Goal: Navigation & Orientation: Go to known website

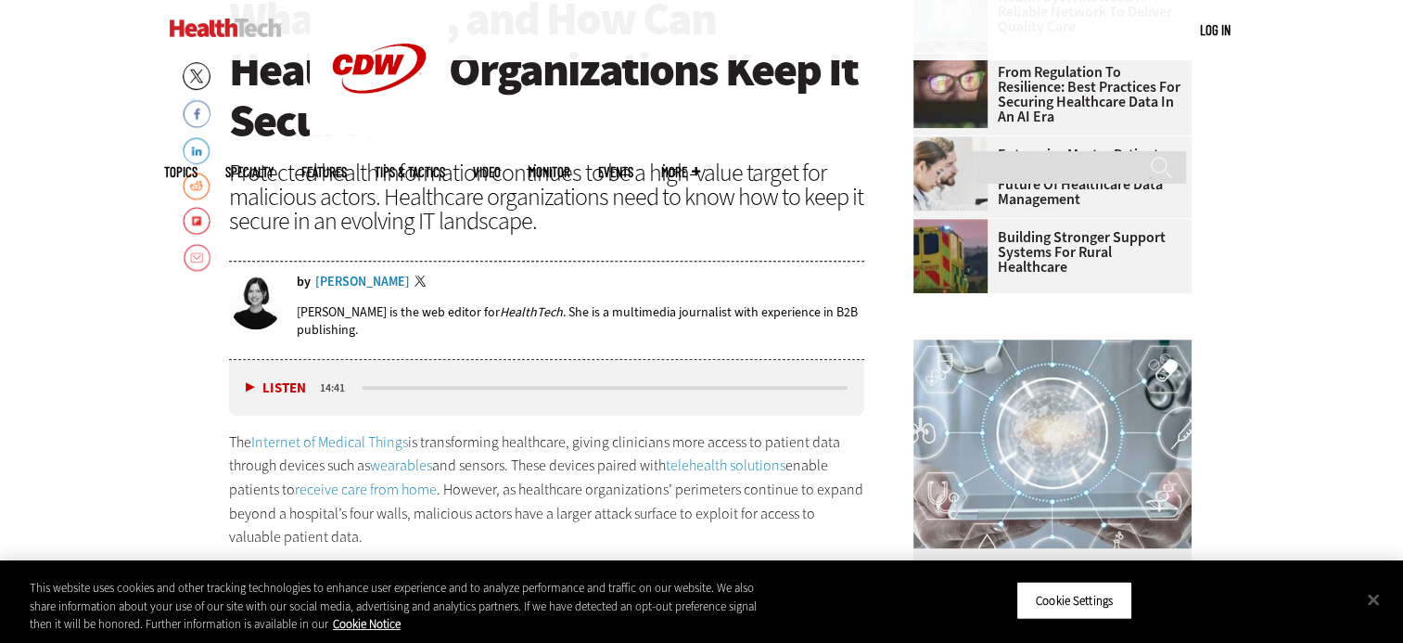
scroll to position [753, 0]
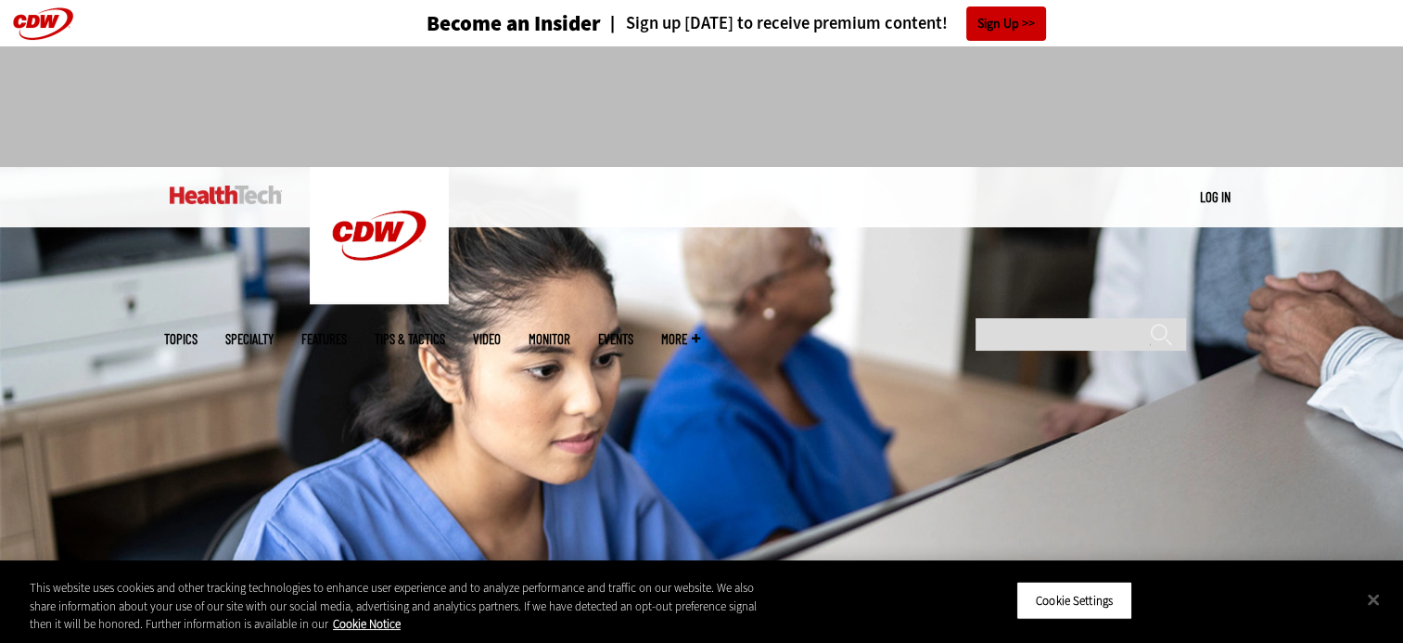
click at [253, 186] on img at bounding box center [226, 195] width 112 height 19
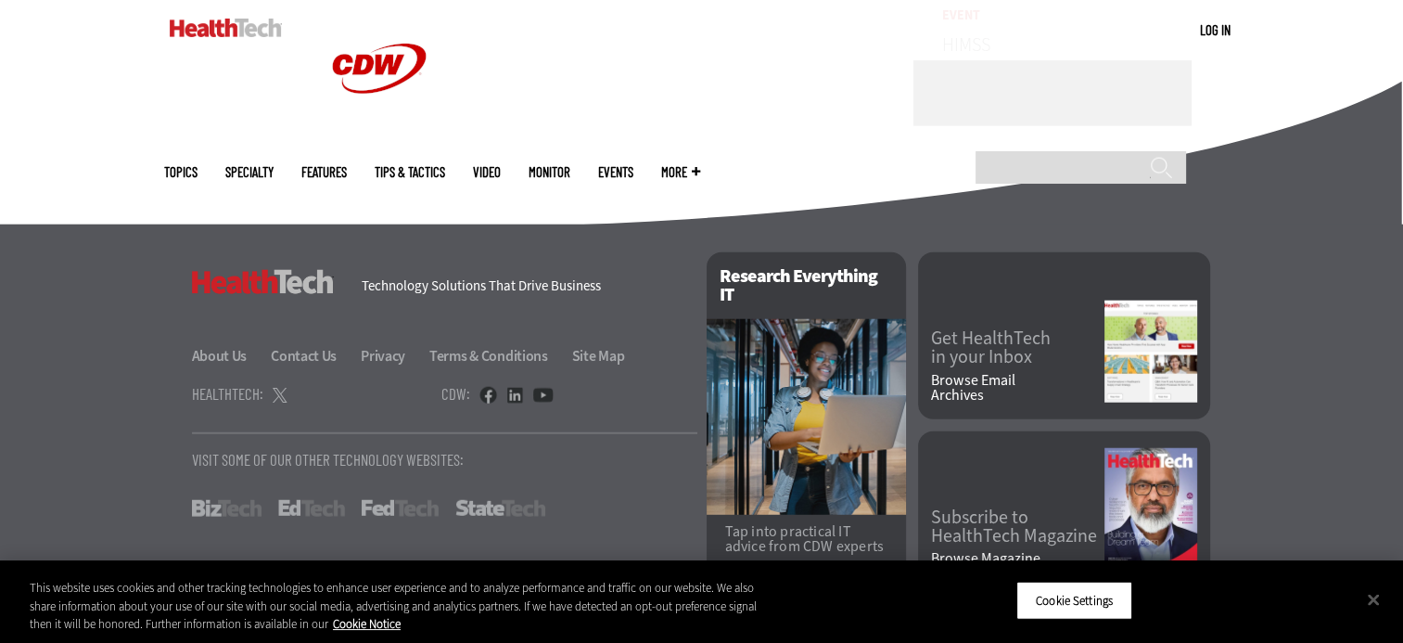
scroll to position [4801, 0]
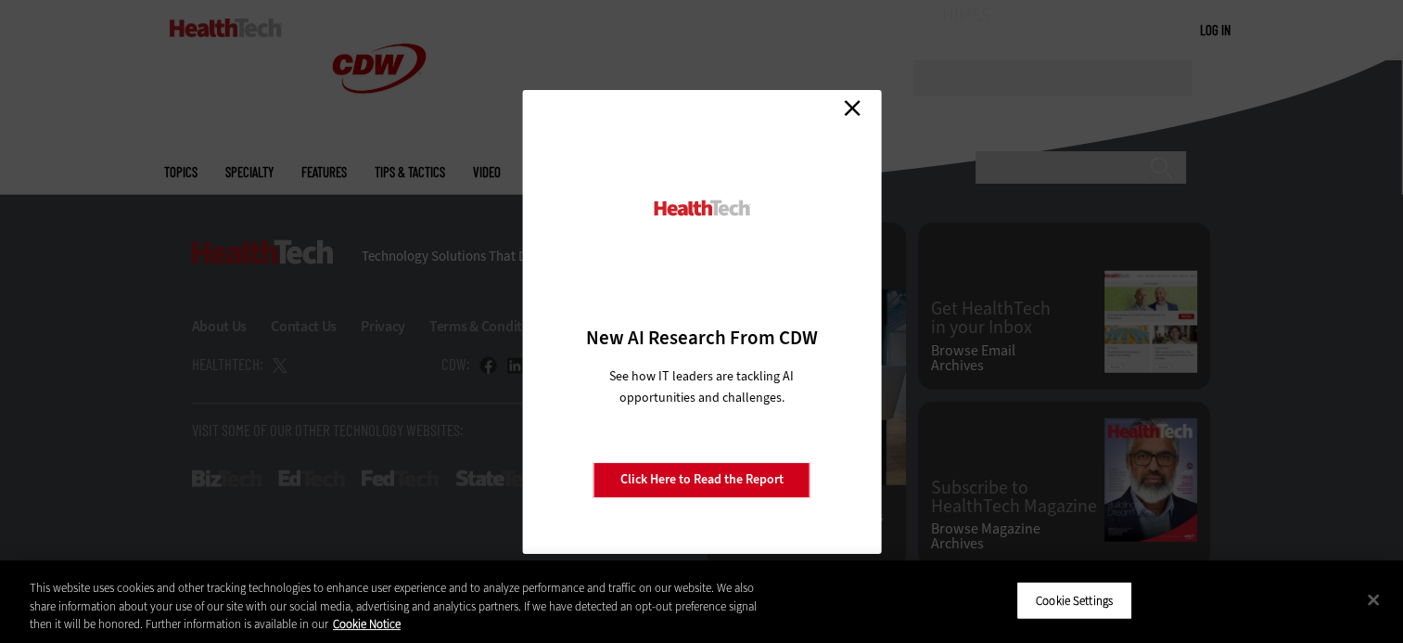
click at [850, 113] on link "Close" at bounding box center [852, 109] width 28 height 28
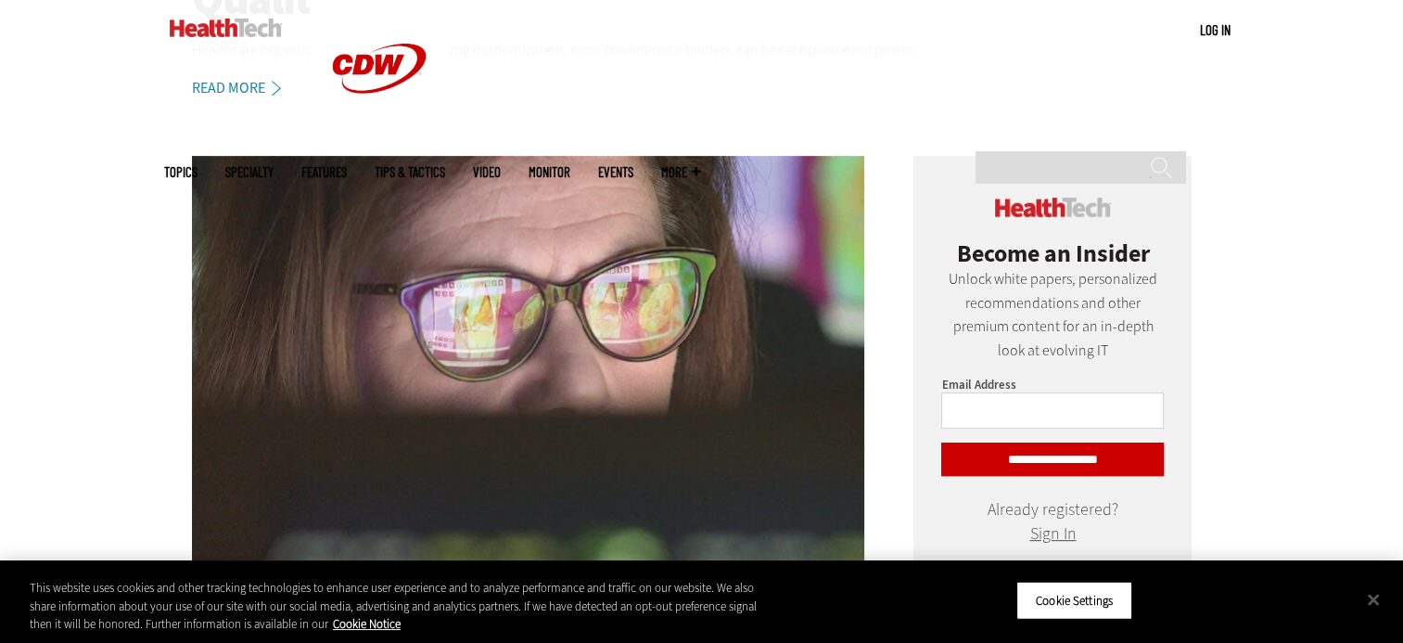
scroll to position [658, 0]
